Goal: Find specific page/section: Find specific page/section

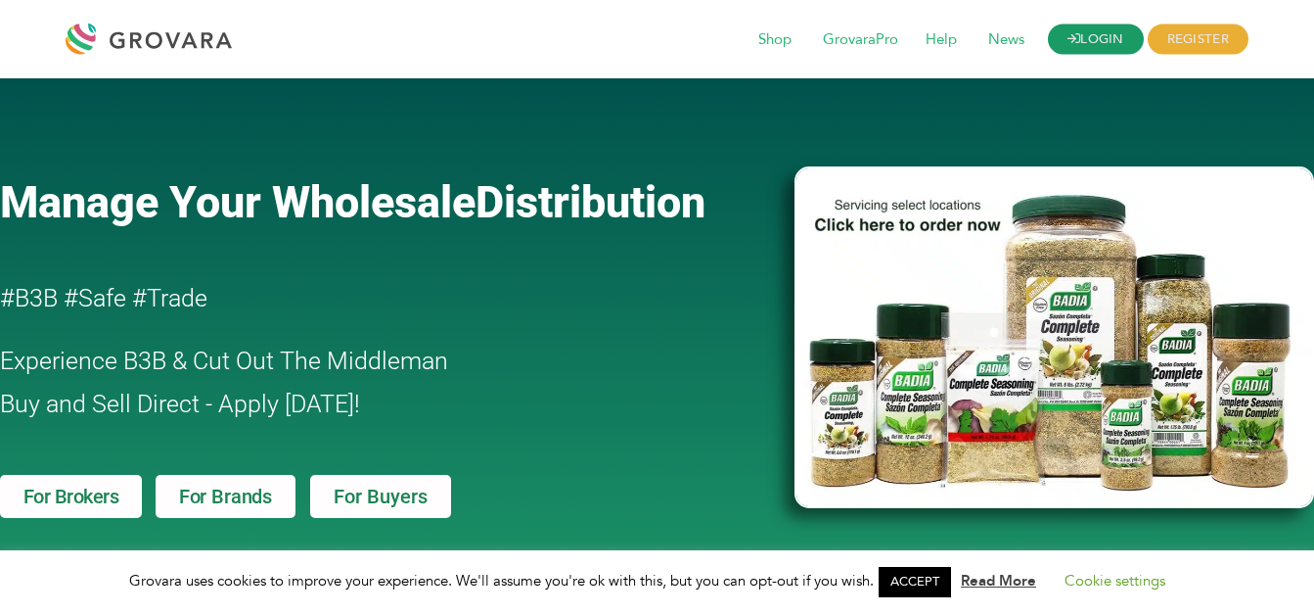
click at [1115, 46] on link "LOGIN" at bounding box center [1096, 39] width 96 height 30
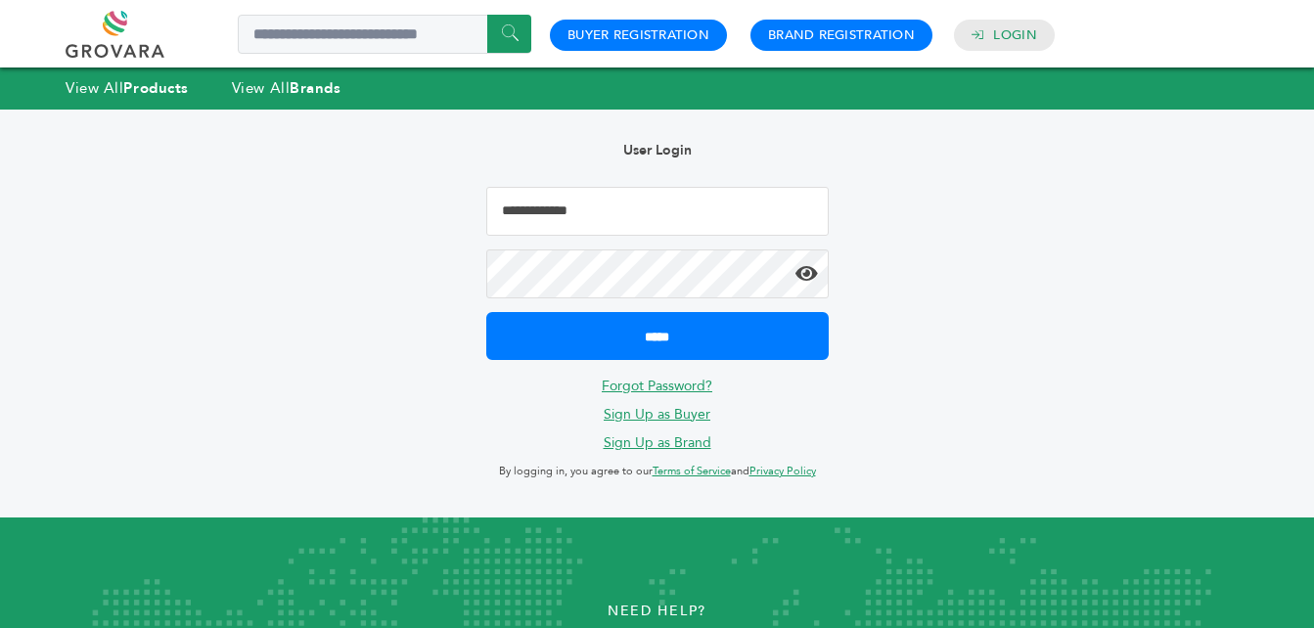
click at [613, 215] on input "Email Address" at bounding box center [657, 211] width 343 height 49
type input "**********"
click at [486, 312] on input "*****" at bounding box center [657, 336] width 343 height 48
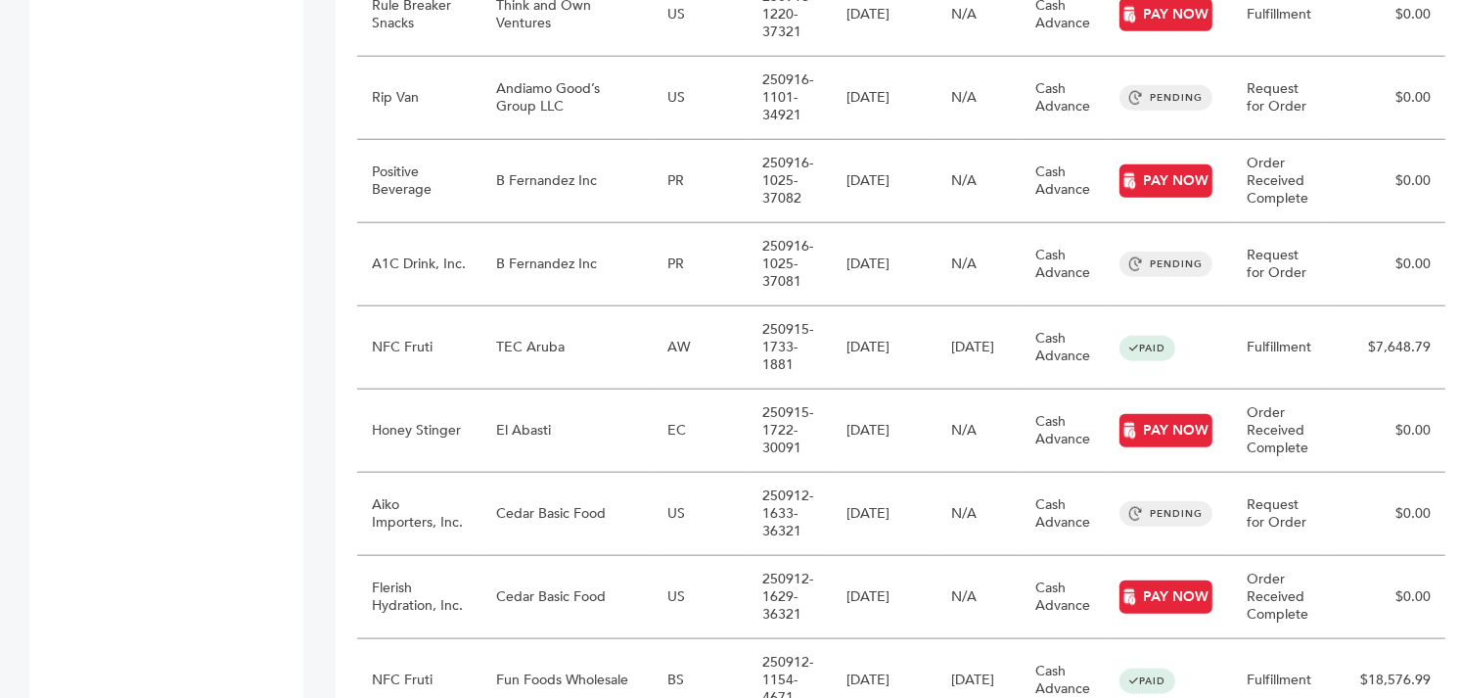
scroll to position [2131, 0]
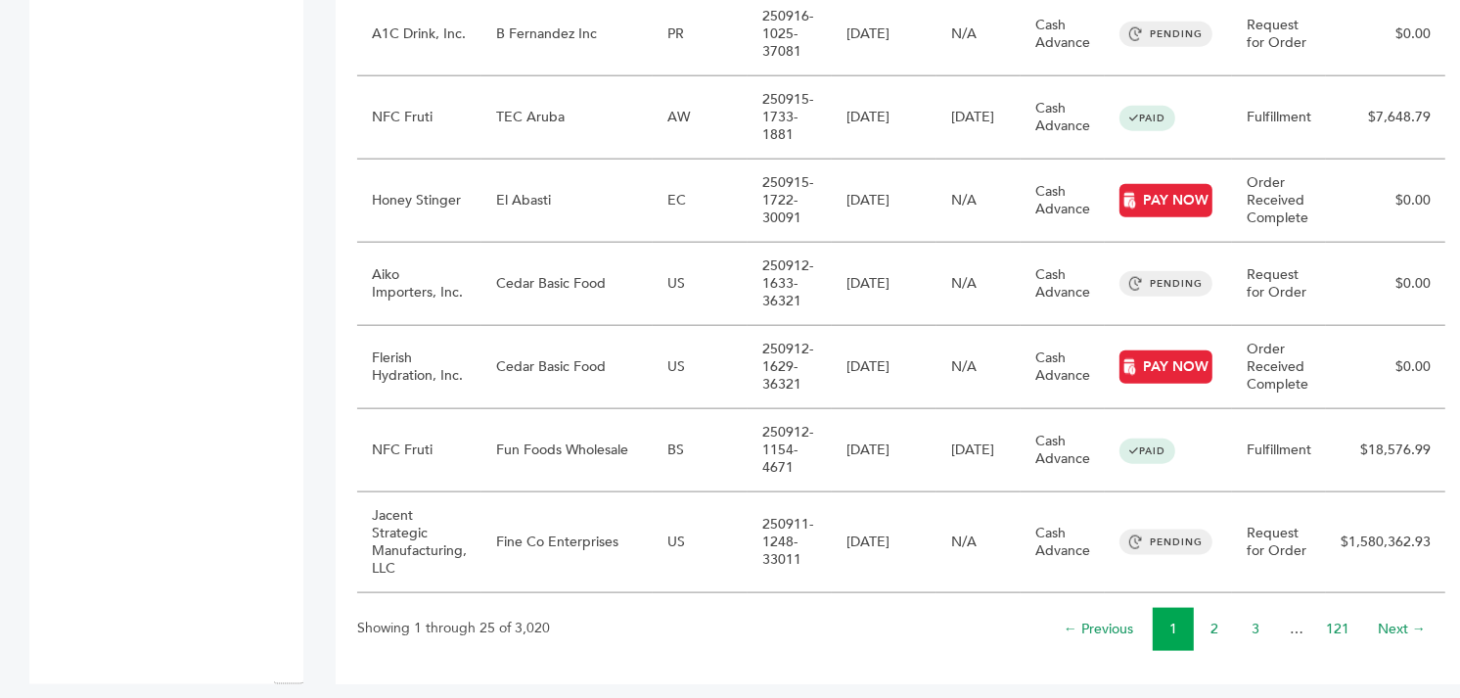
click at [1194, 611] on li "2" at bounding box center [1214, 629] width 41 height 43
click at [1194, 612] on li "2" at bounding box center [1214, 629] width 41 height 43
click at [1211, 619] on link "2" at bounding box center [1215, 628] width 8 height 19
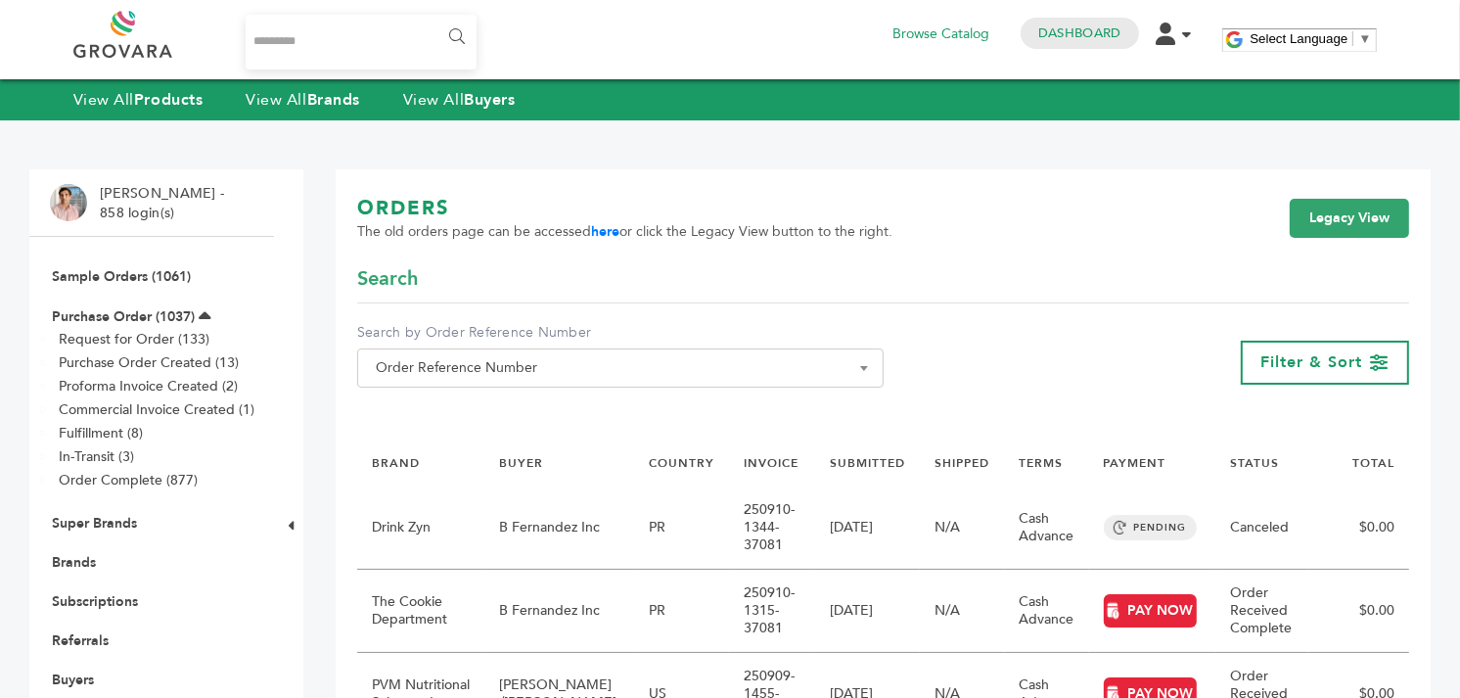
click at [1024, 249] on div "ORDERS The old orders page can be accessed here or click the Legacy View button…" at bounding box center [883, 230] width 1052 height 70
click at [1069, 300] on div "Search" at bounding box center [883, 284] width 1052 height 38
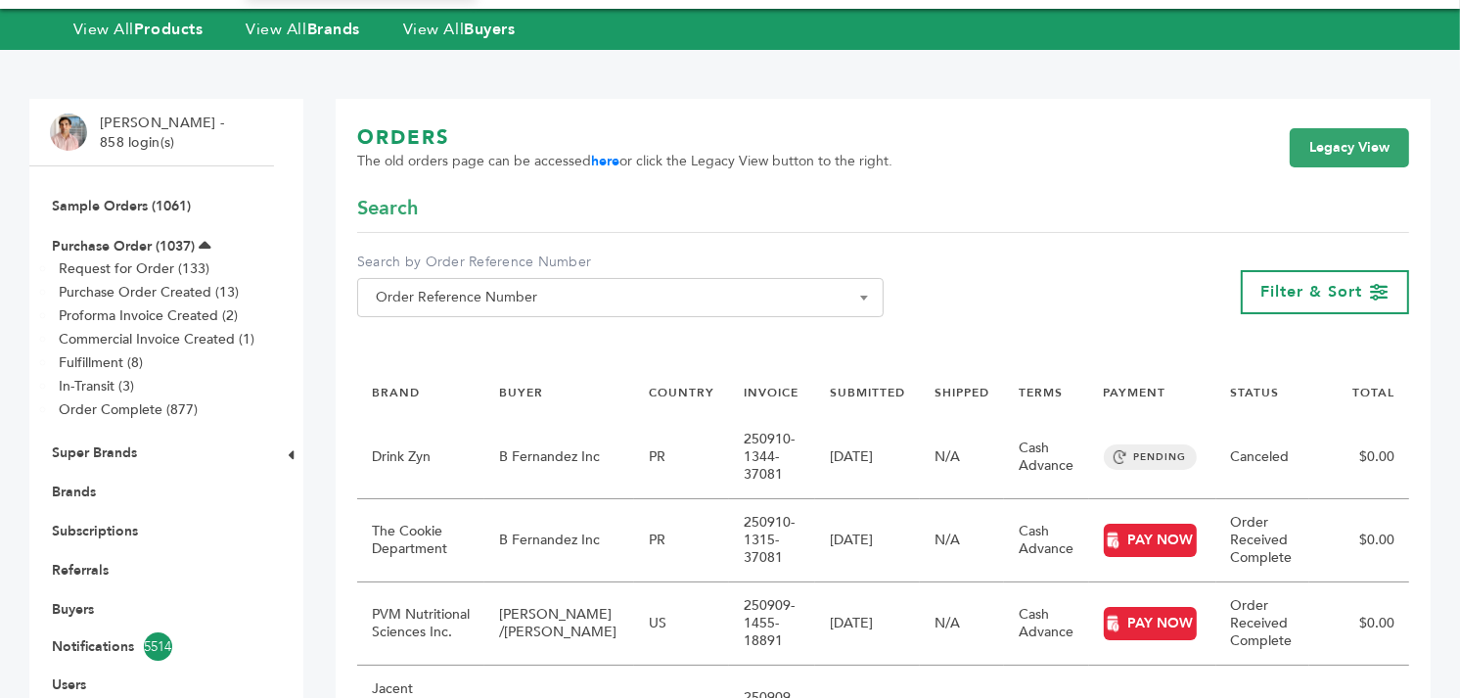
scroll to position [109, 0]
